Goal: Task Accomplishment & Management: Manage account settings

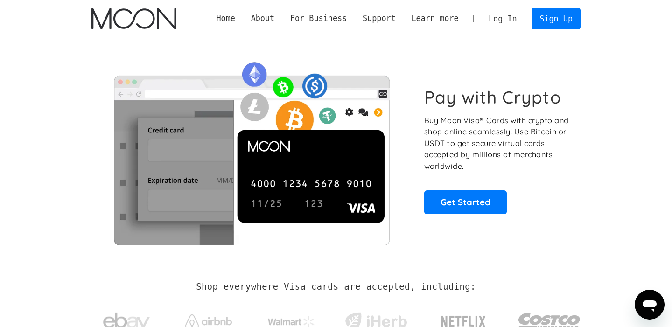
click at [493, 18] on link "Log In" at bounding box center [502, 18] width 44 height 21
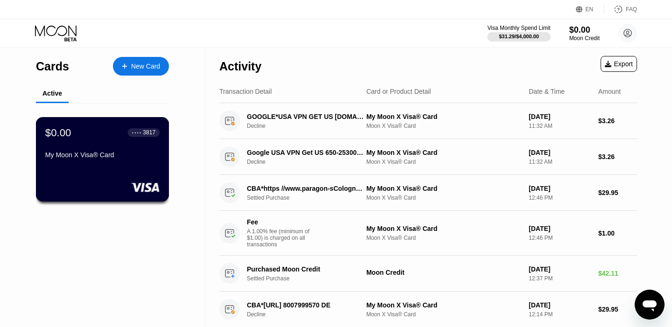
click at [86, 140] on div "$0.00 ● ● ● ● 3817 My Moon X Visa® Card" at bounding box center [102, 144] width 114 height 36
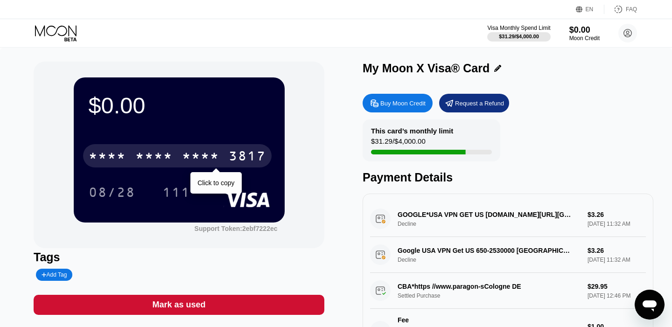
click at [171, 157] on div "* * * *" at bounding box center [153, 157] width 37 height 15
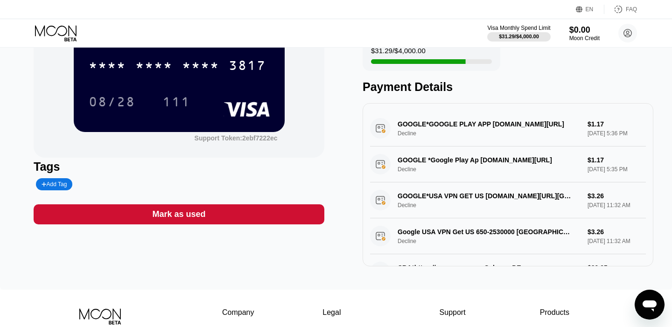
scroll to position [89, 0]
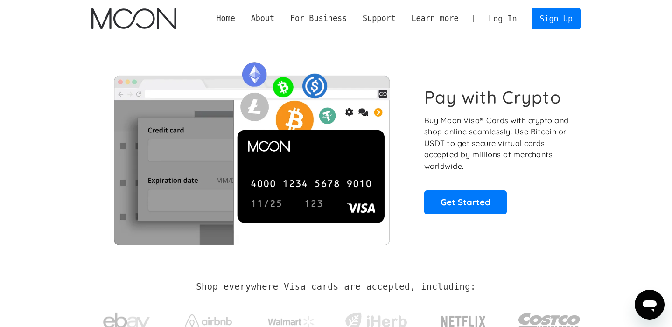
click at [490, 21] on link "Log In" at bounding box center [502, 18] width 44 height 21
